Goal: Contribute content

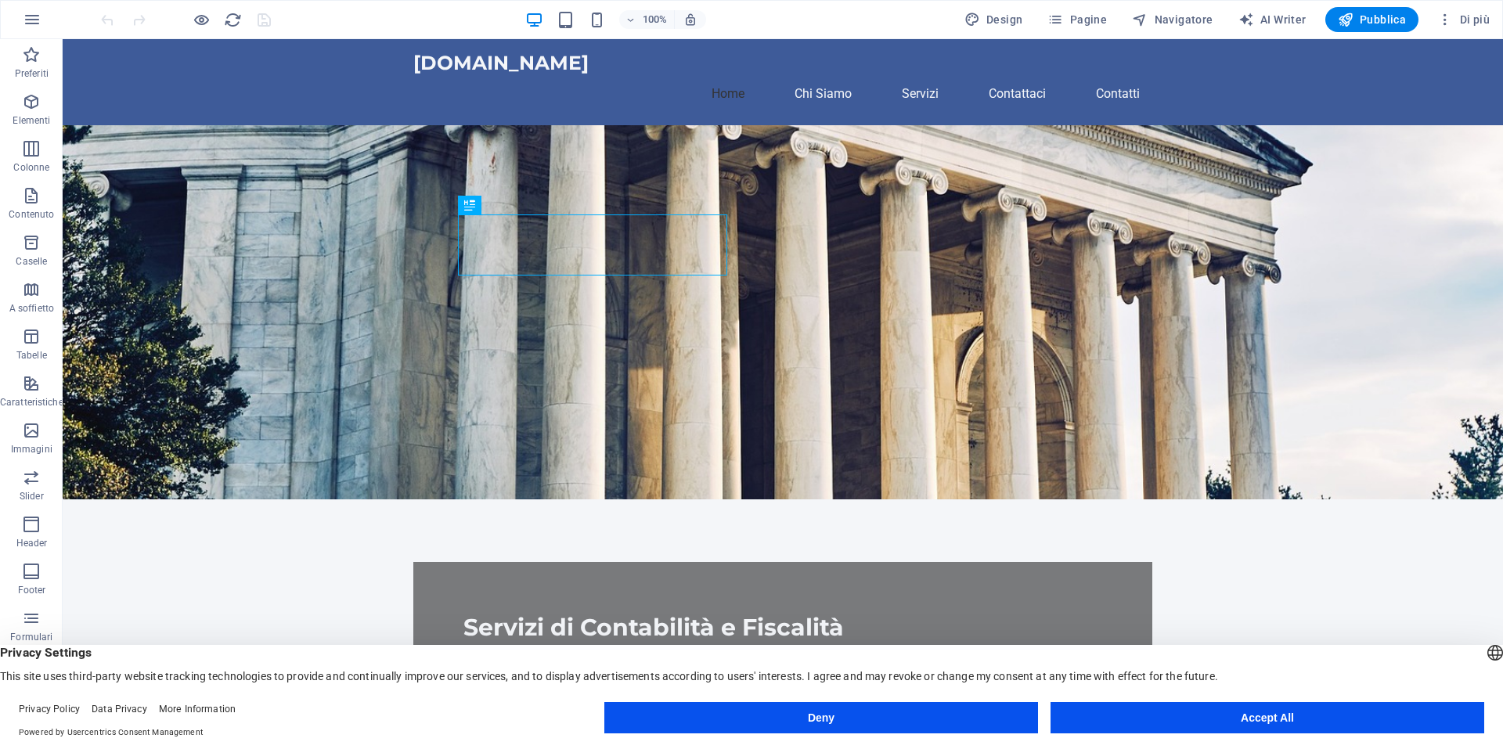
click at [1275, 718] on button "Accept All" at bounding box center [1267, 717] width 434 height 31
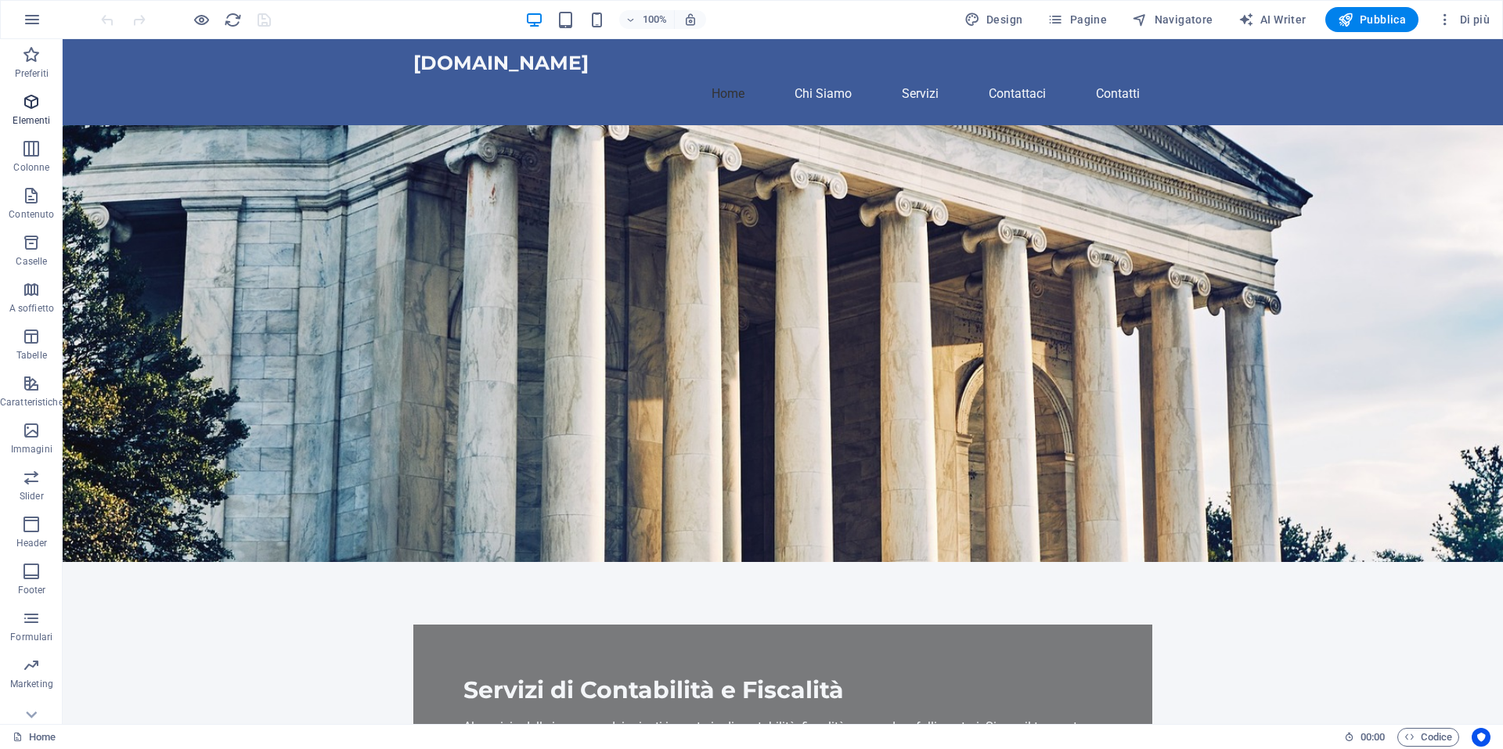
click at [34, 99] on icon "button" at bounding box center [31, 101] width 19 height 19
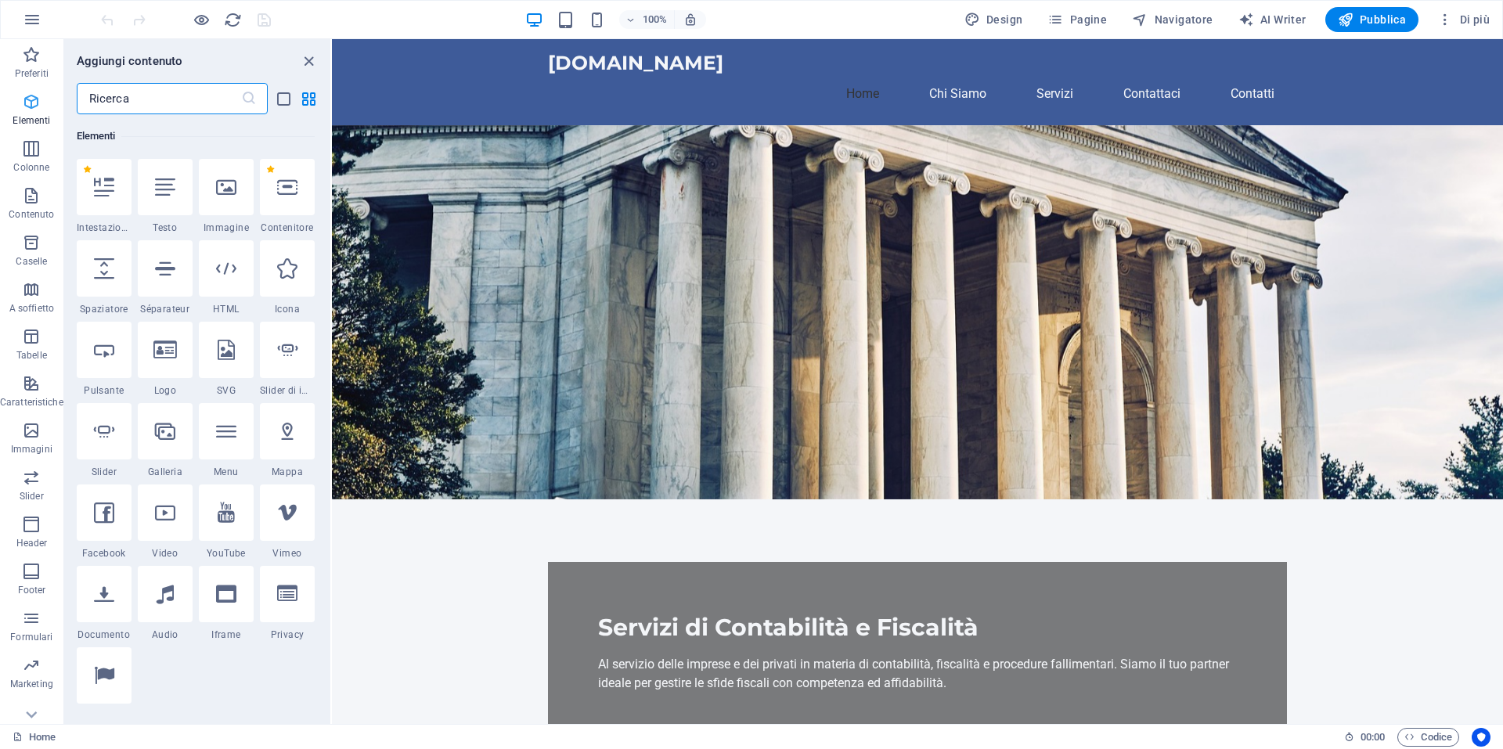
scroll to position [167, 0]
click at [29, 57] on icon "button" at bounding box center [31, 54] width 19 height 19
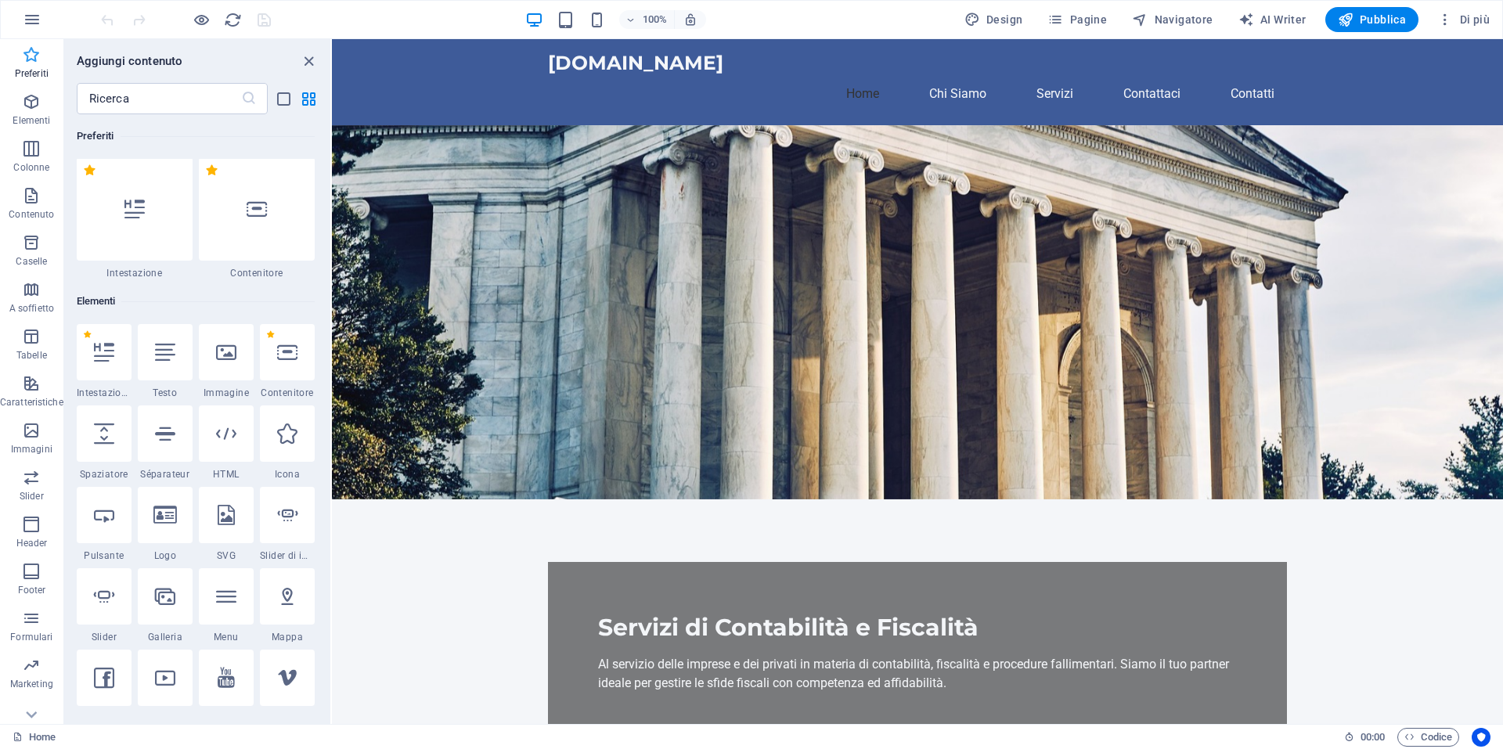
scroll to position [0, 0]
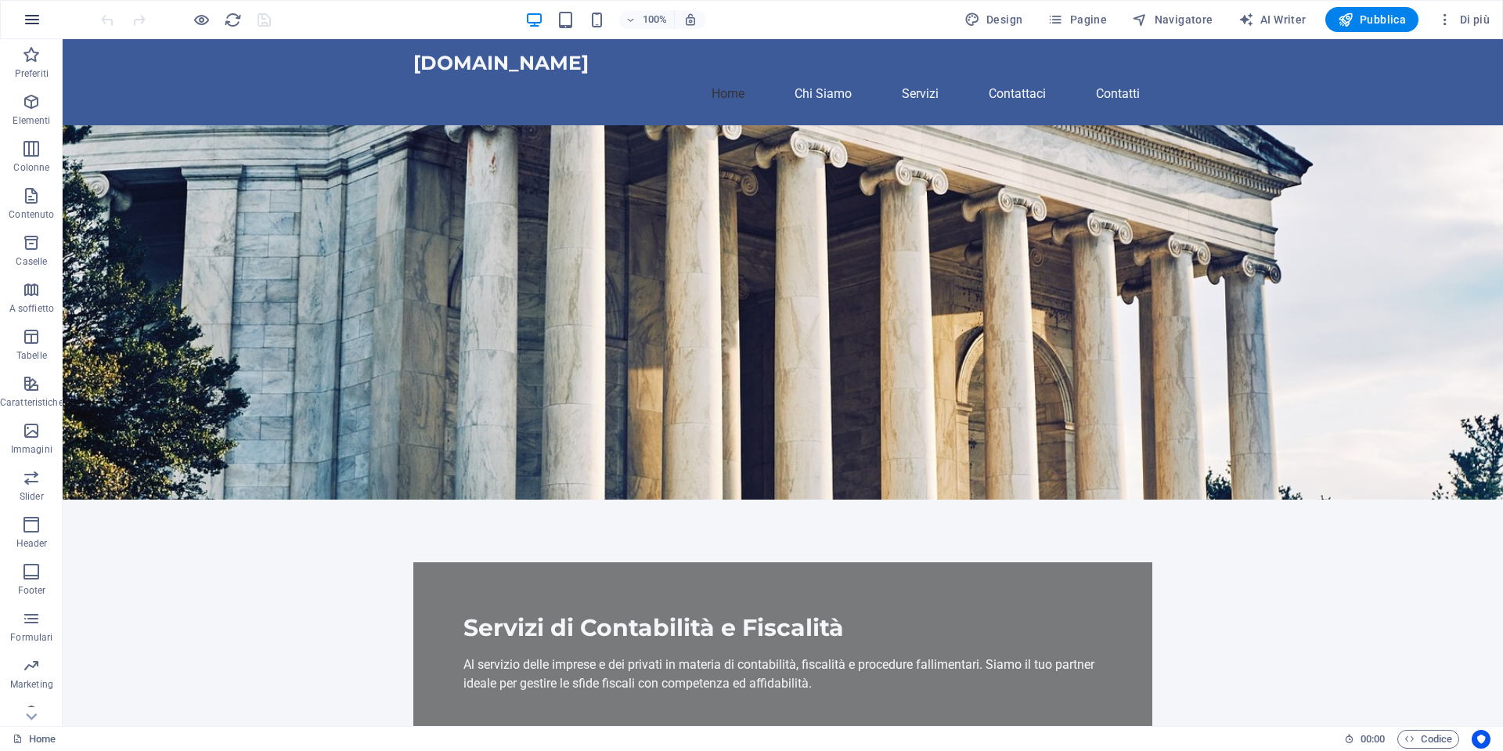
click at [34, 18] on icon "button" at bounding box center [32, 19] width 19 height 19
